Goal: Task Accomplishment & Management: Use online tool/utility

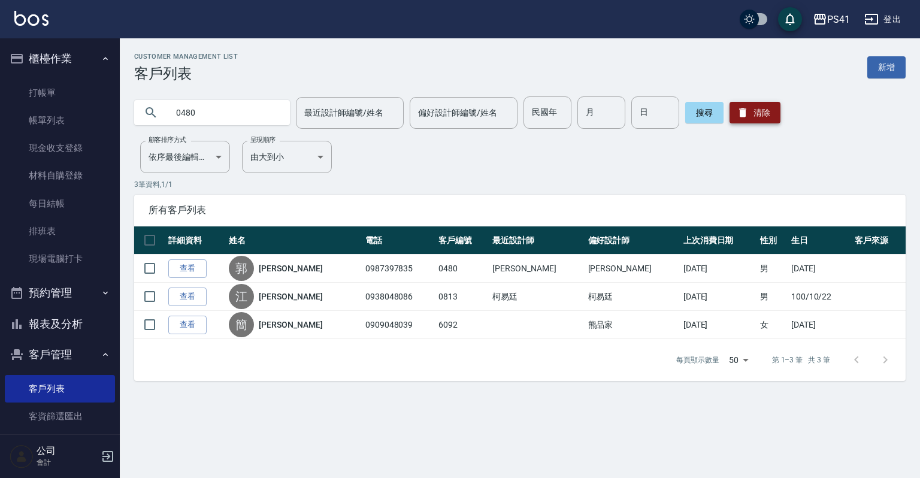
click at [745, 111] on icon "button" at bounding box center [743, 113] width 12 height 12
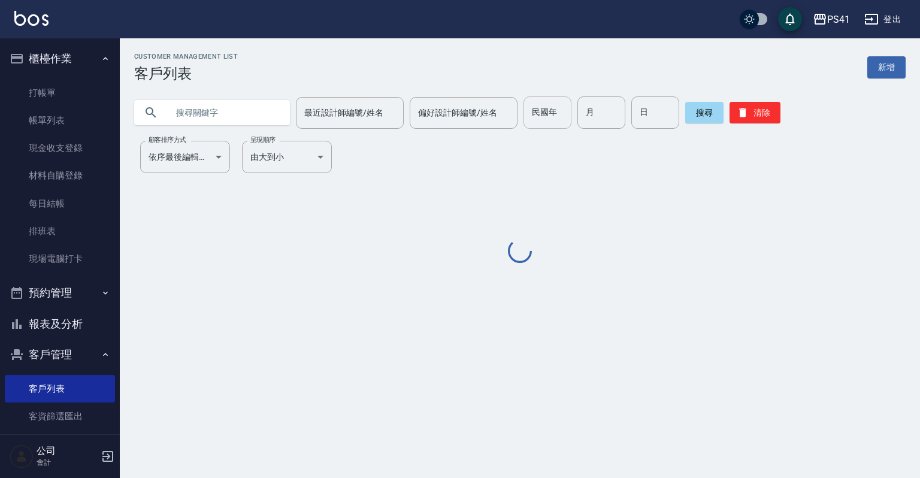
click at [553, 116] on input "民國年" at bounding box center [548, 112] width 48 height 32
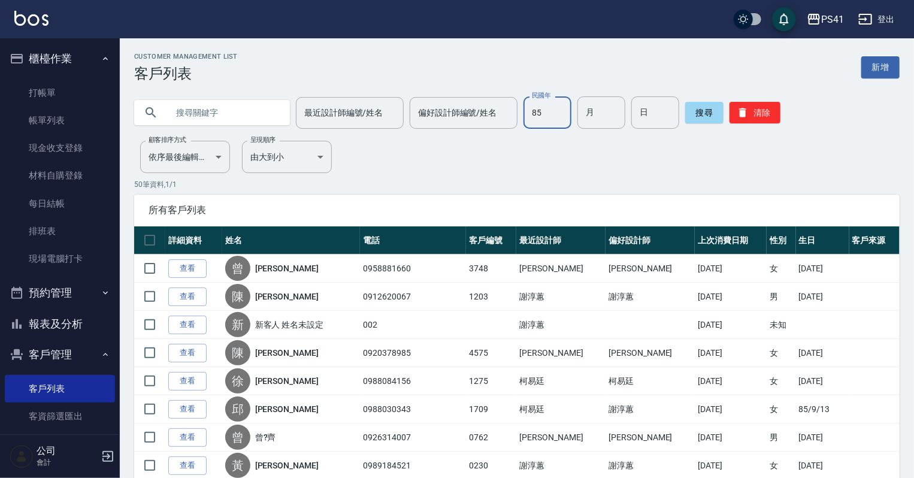
type input "85"
type input "12"
type input "05"
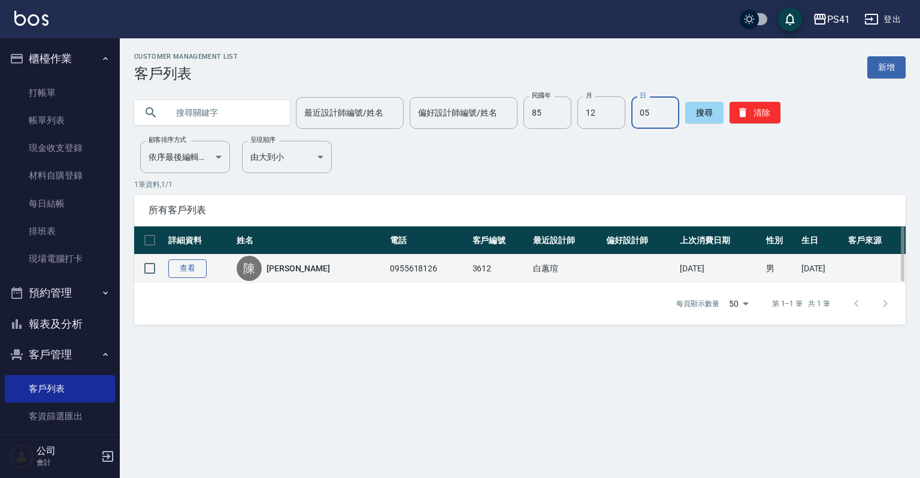
click at [184, 261] on link "查看" at bounding box center [187, 268] width 38 height 19
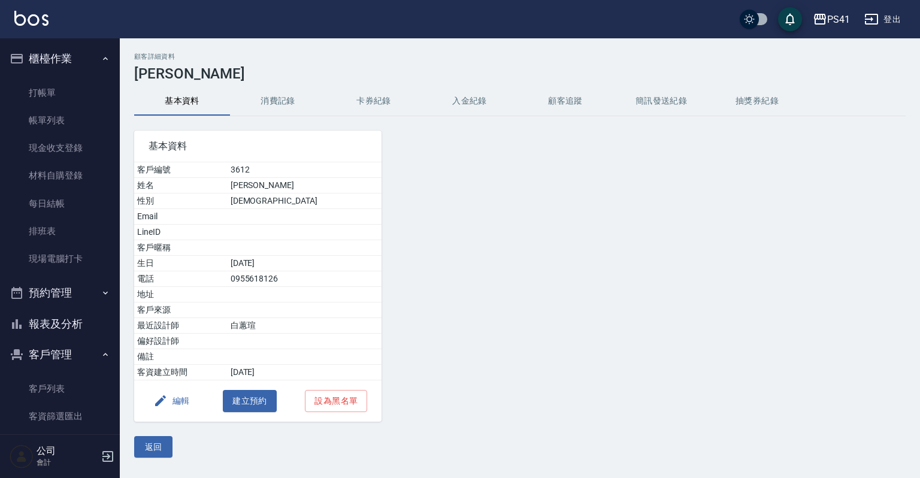
click at [282, 111] on button "消費記錄" at bounding box center [278, 101] width 96 height 29
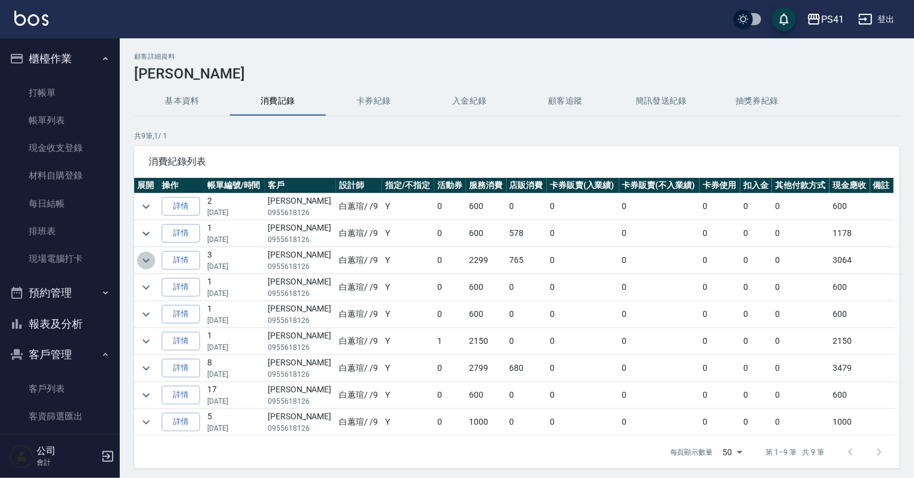
click at [151, 265] on icon "expand row" at bounding box center [146, 260] width 14 height 14
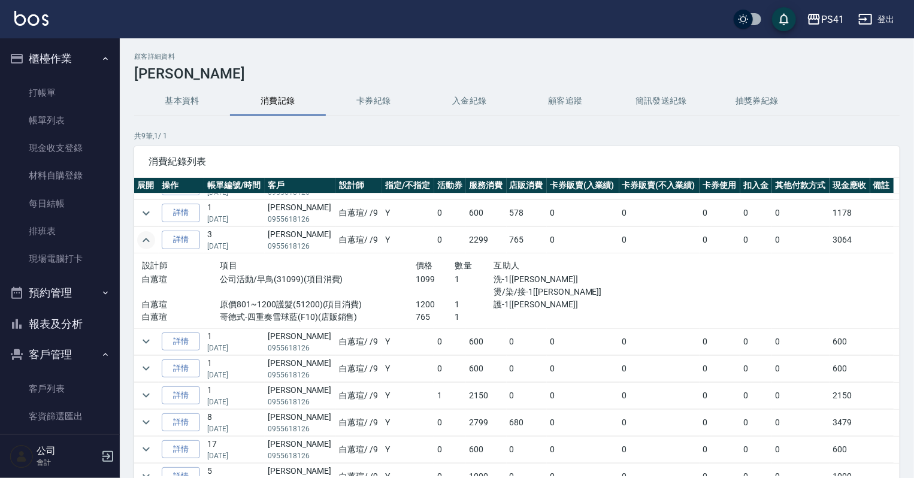
scroll to position [31, 0]
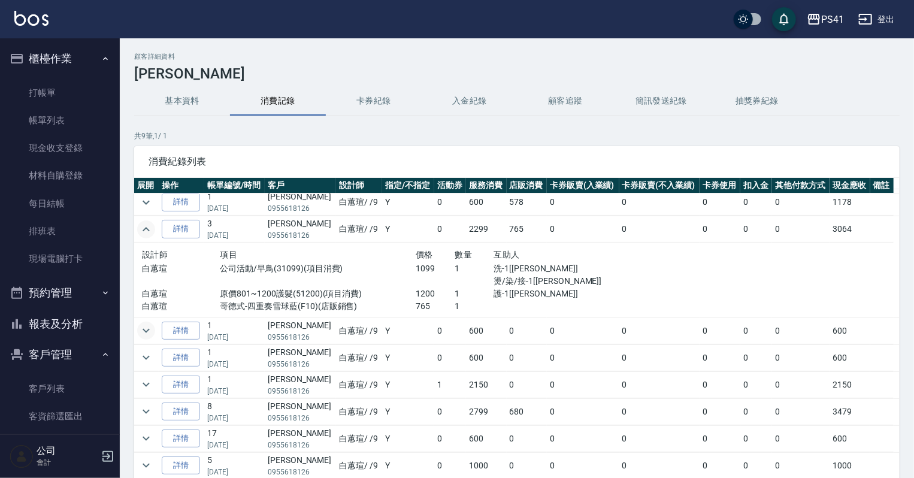
click at [148, 323] on icon "expand row" at bounding box center [146, 330] width 14 height 14
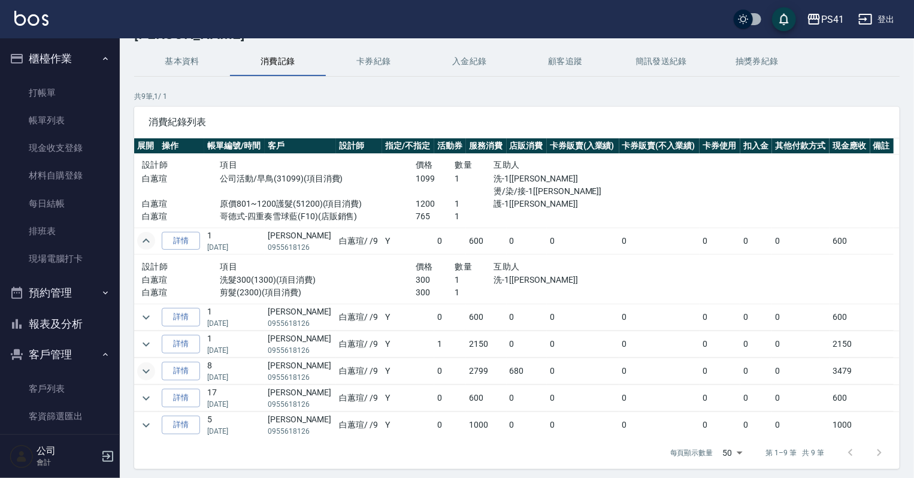
scroll to position [81, 0]
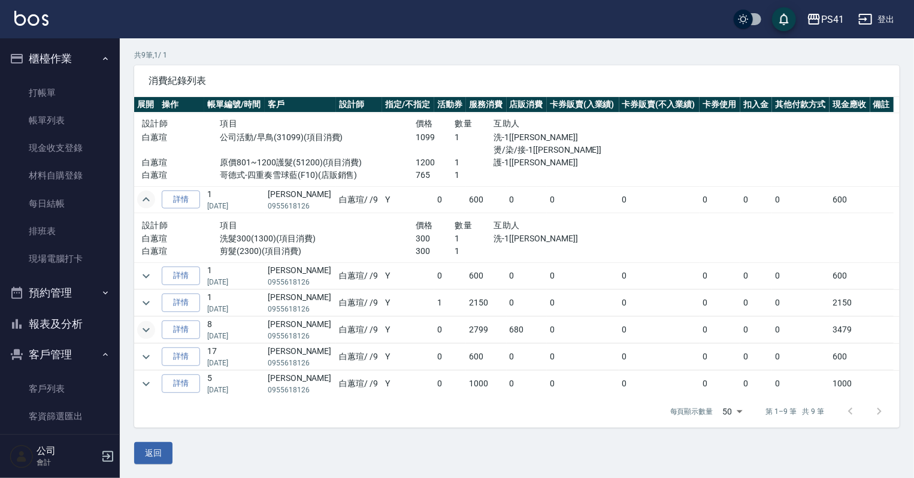
click at [151, 328] on icon "expand row" at bounding box center [146, 330] width 14 height 14
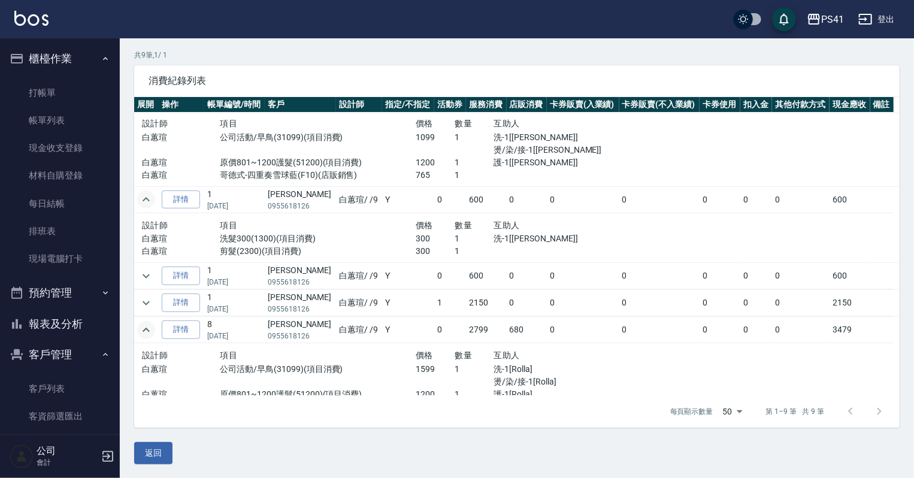
scroll to position [156, 0]
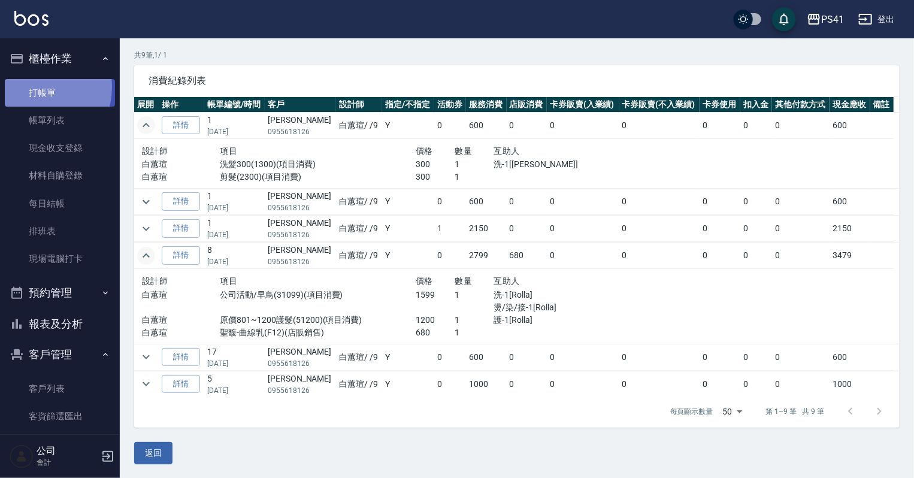
click at [26, 87] on link "打帳單" at bounding box center [60, 93] width 110 height 28
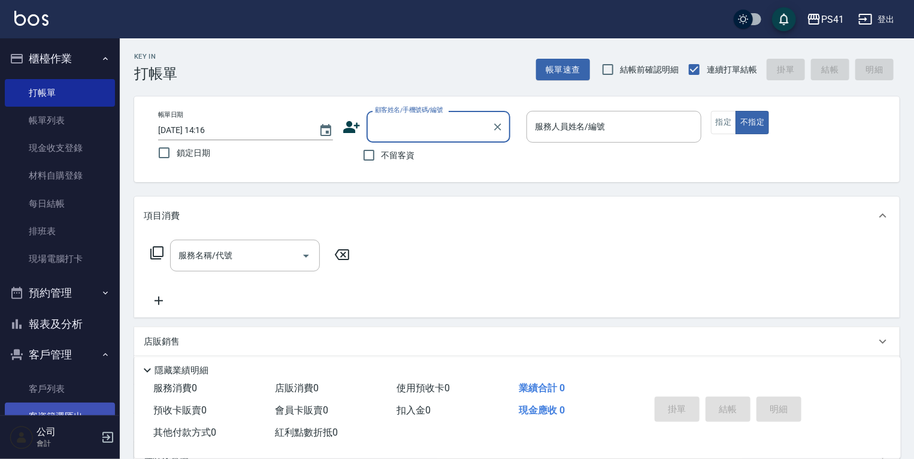
click at [96, 387] on link "客戶列表" at bounding box center [60, 389] width 110 height 28
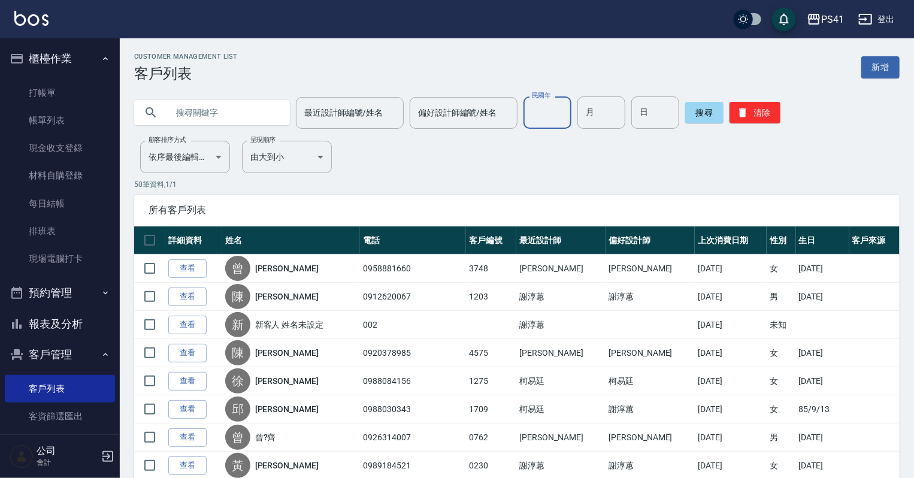
click at [549, 114] on input "民國年" at bounding box center [548, 112] width 48 height 32
type input "85"
type input "12"
type input "05"
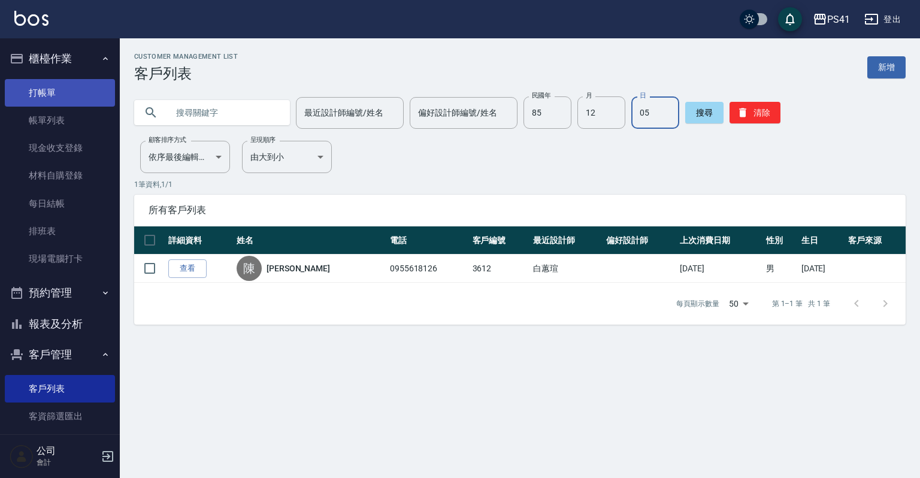
click at [41, 93] on link "打帳單" at bounding box center [60, 93] width 110 height 28
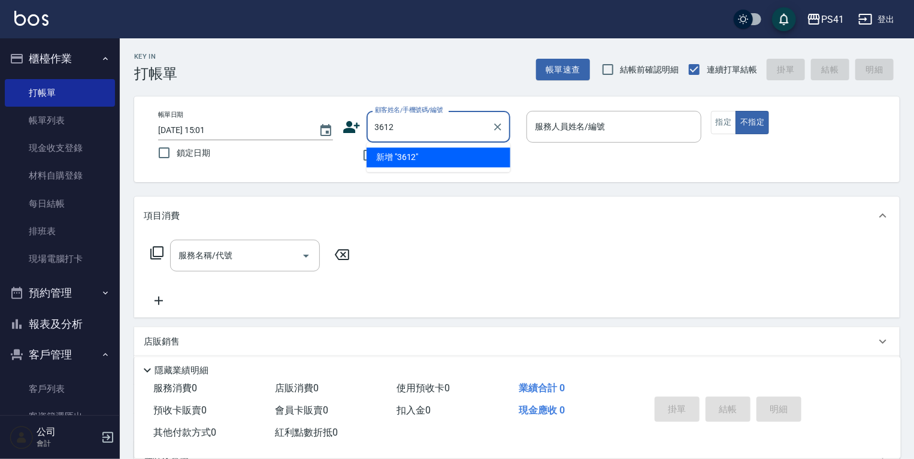
type input "3612"
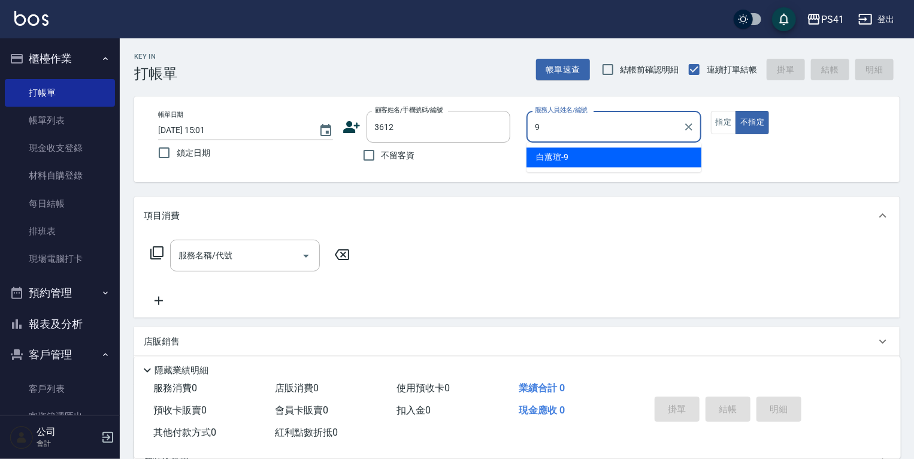
type input "[PERSON_NAME]-9"
type button "false"
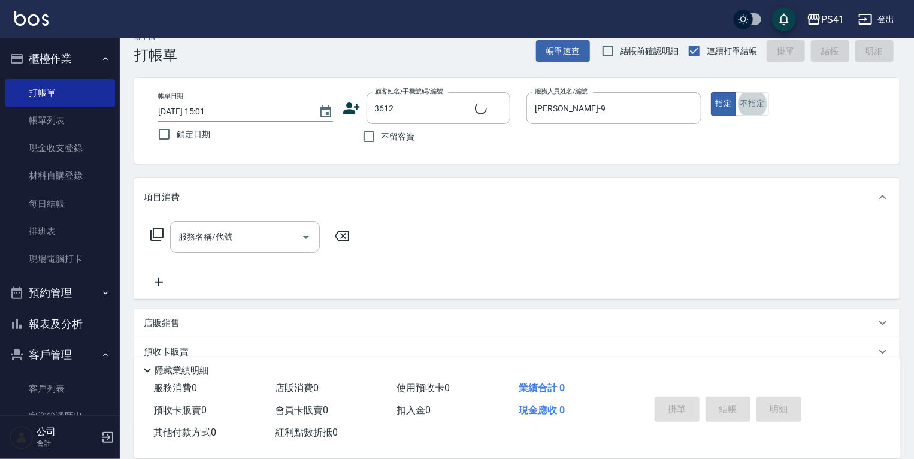
type input "[PERSON_NAME]/0955618126/3612"
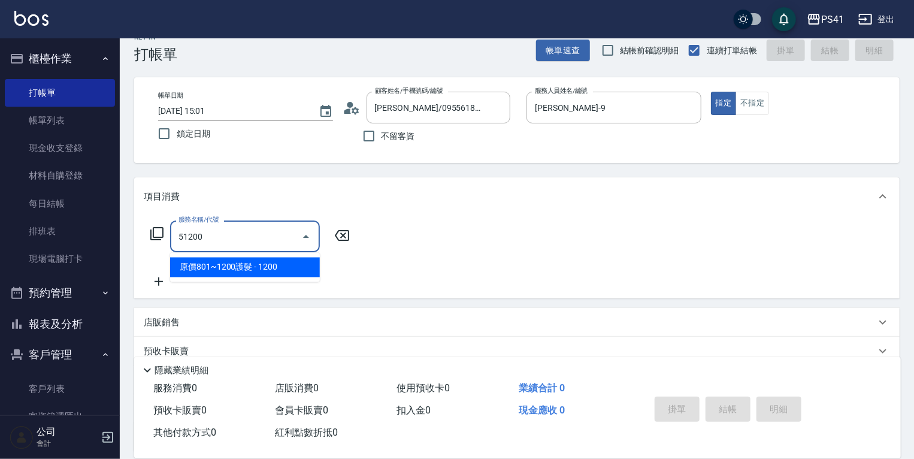
type input "原價801~1200護髮(51200)"
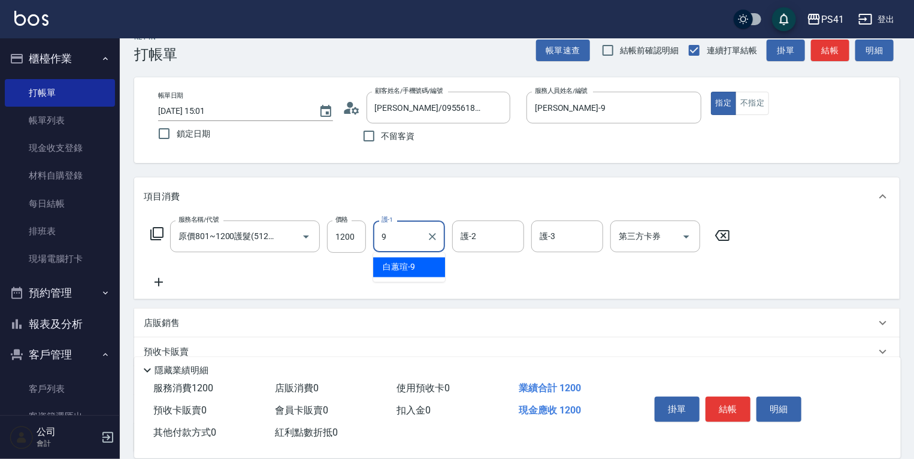
type input "[PERSON_NAME]-9"
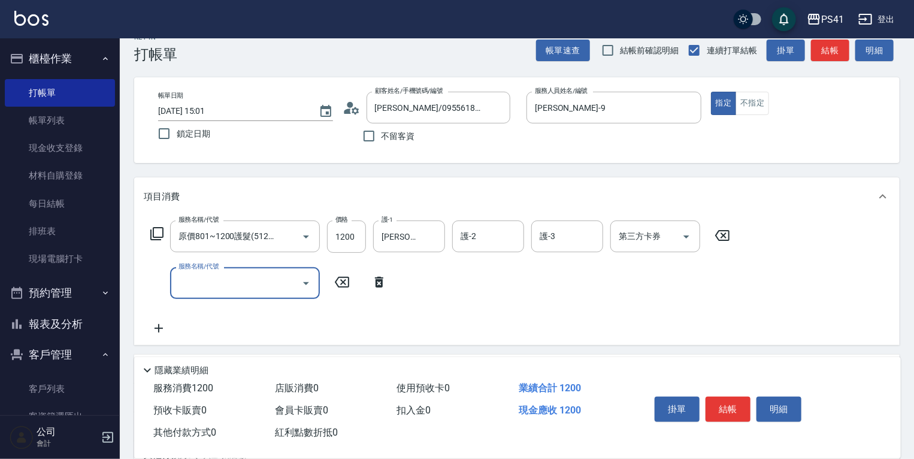
scroll to position [0, 0]
type input "公司活動/早鳥(31099)"
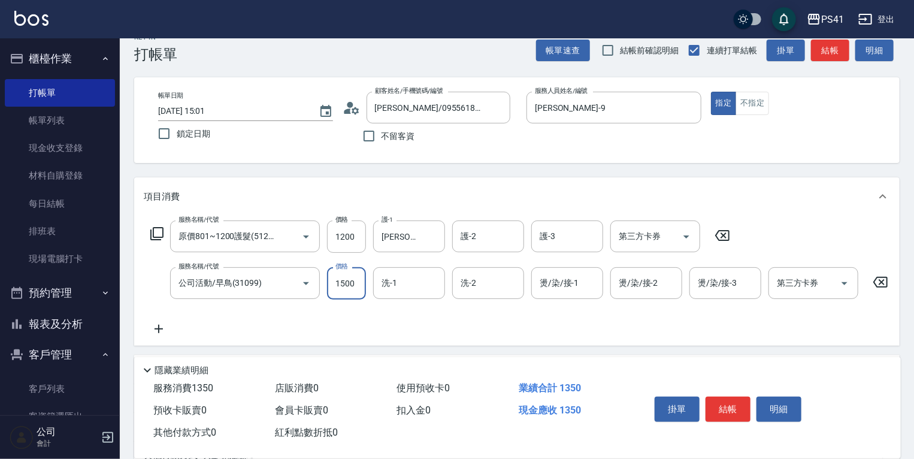
type input "1500"
type input "[PERSON_NAME]-9"
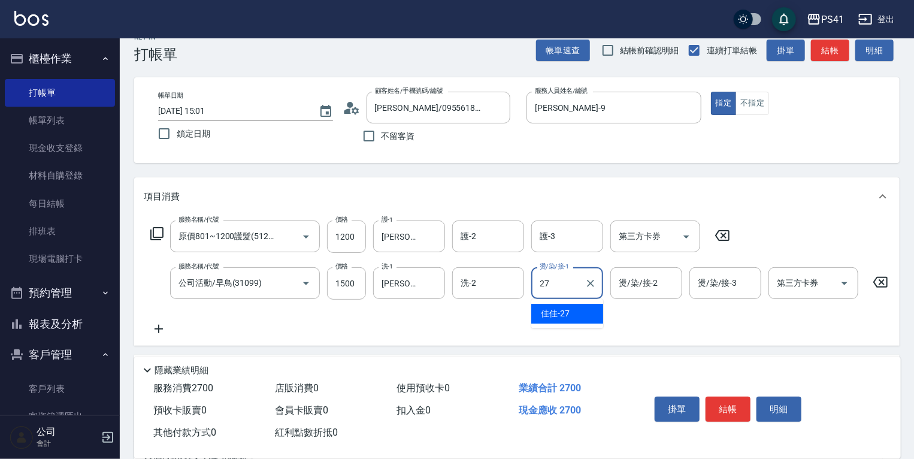
type input "佳佳-27"
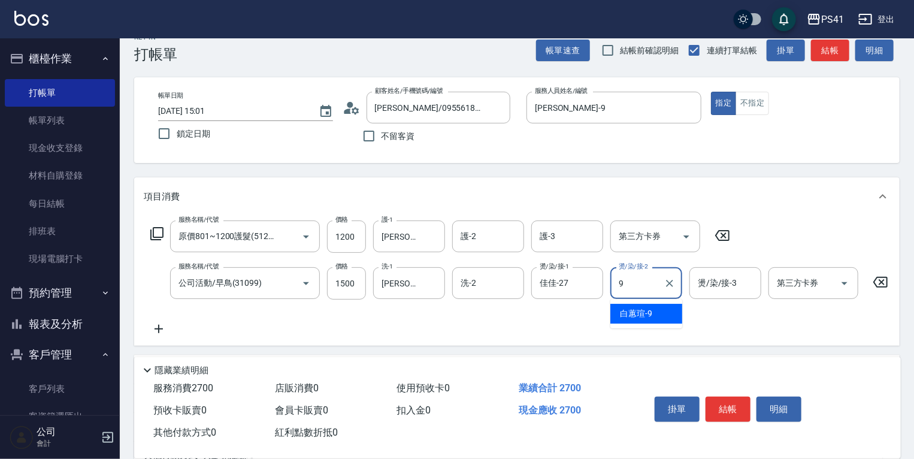
type input "[PERSON_NAME]-9"
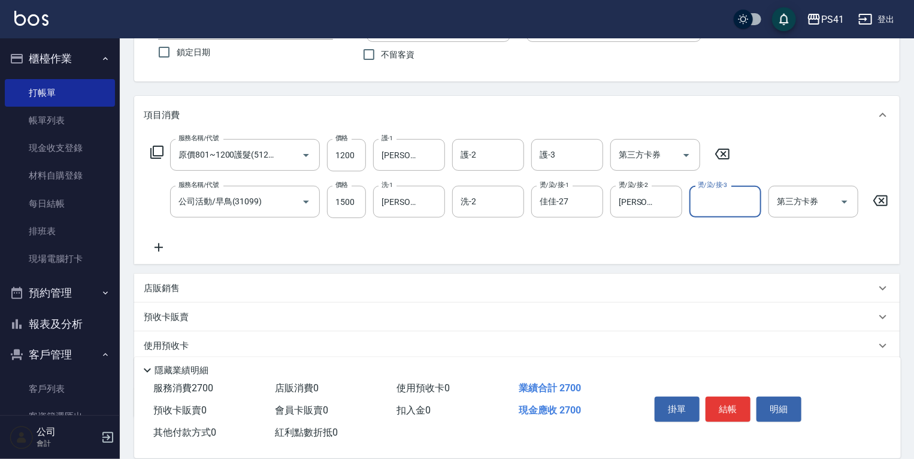
scroll to position [163, 0]
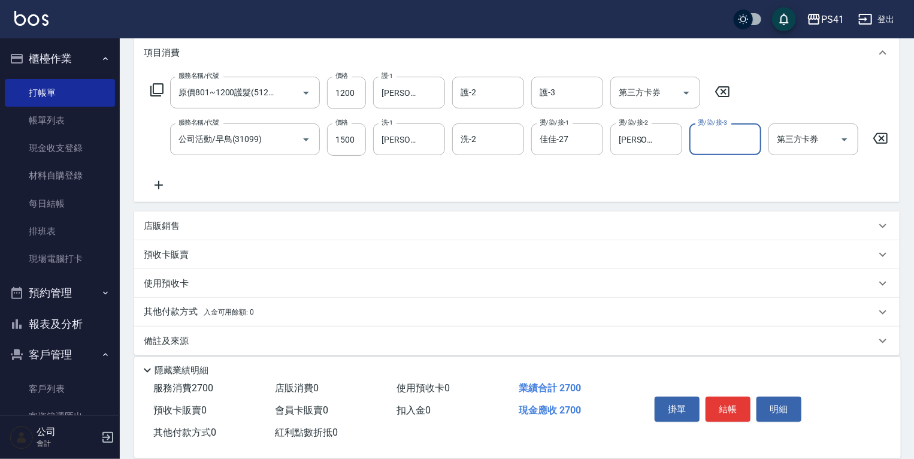
click at [206, 240] on div "店販銷售" at bounding box center [516, 225] width 765 height 29
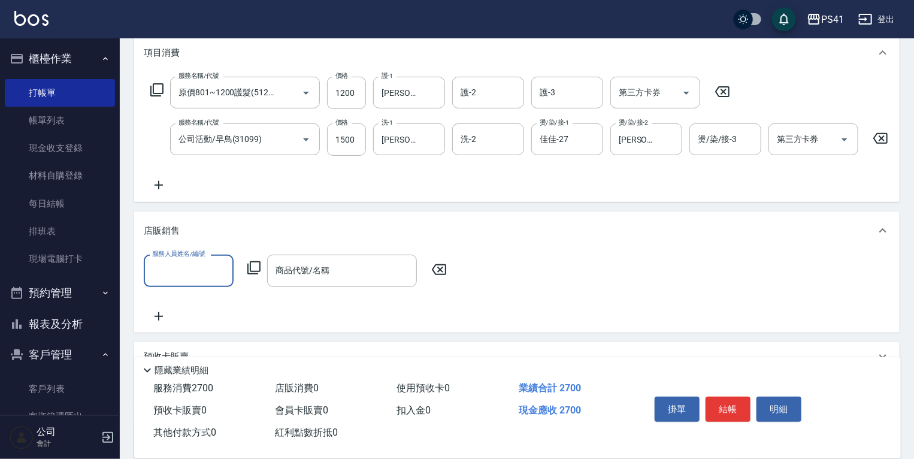
scroll to position [0, 0]
type input "[PERSON_NAME]-9"
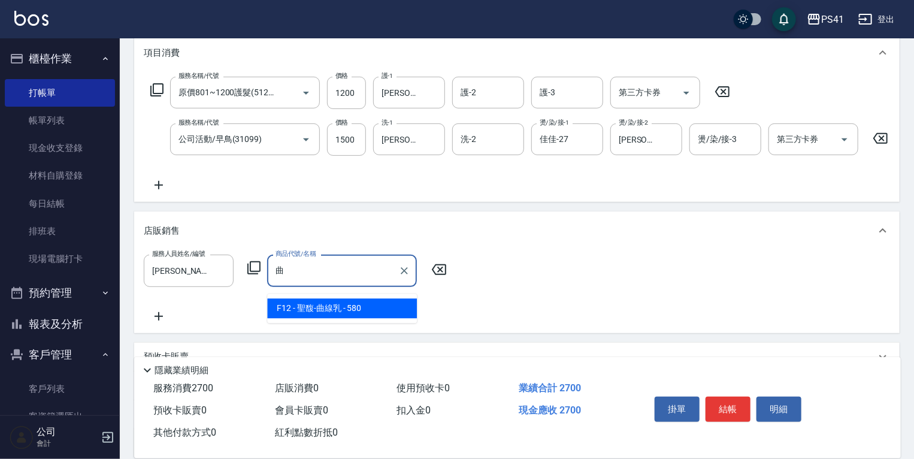
type input "聖馥-曲線乳"
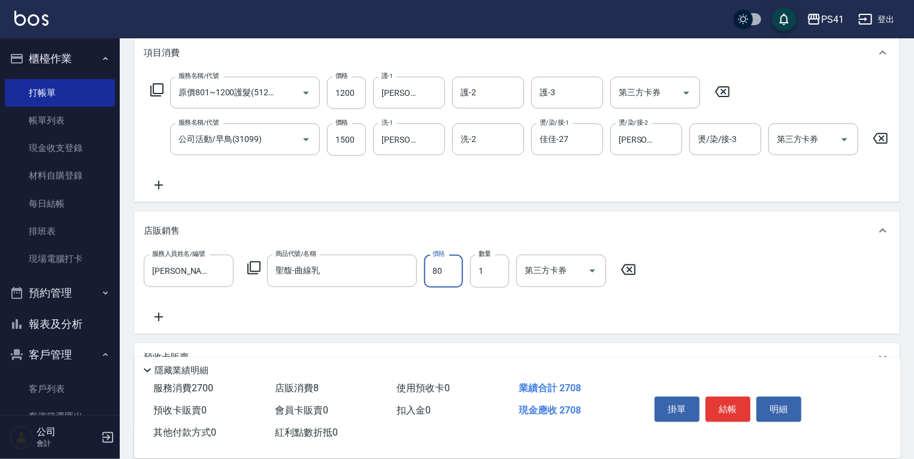
type input "800"
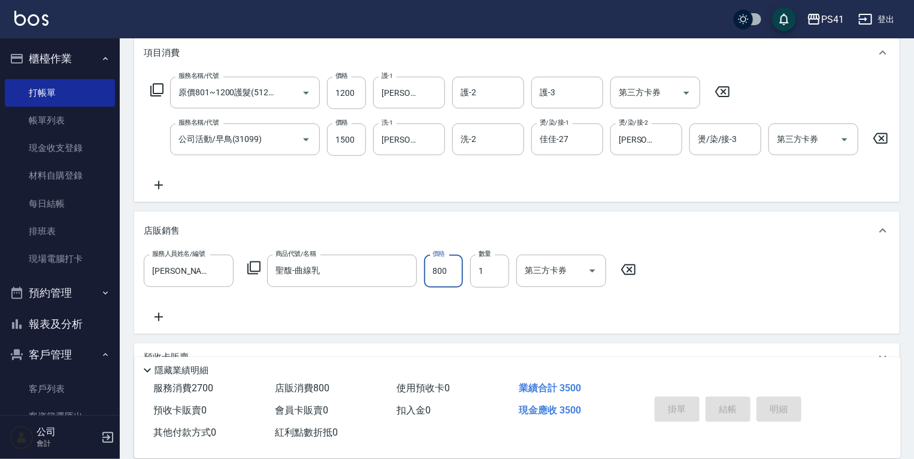
type input "[DATE] 15:02"
